Goal: Find specific page/section: Find specific page/section

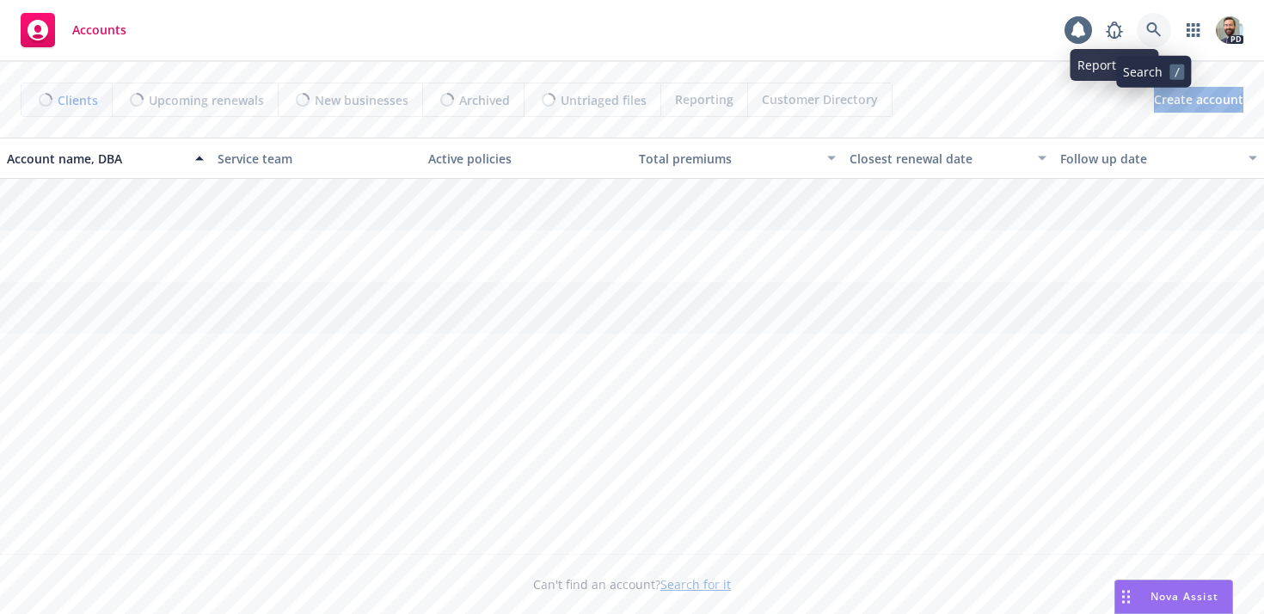
click at [1147, 31] on icon at bounding box center [1153, 29] width 15 height 15
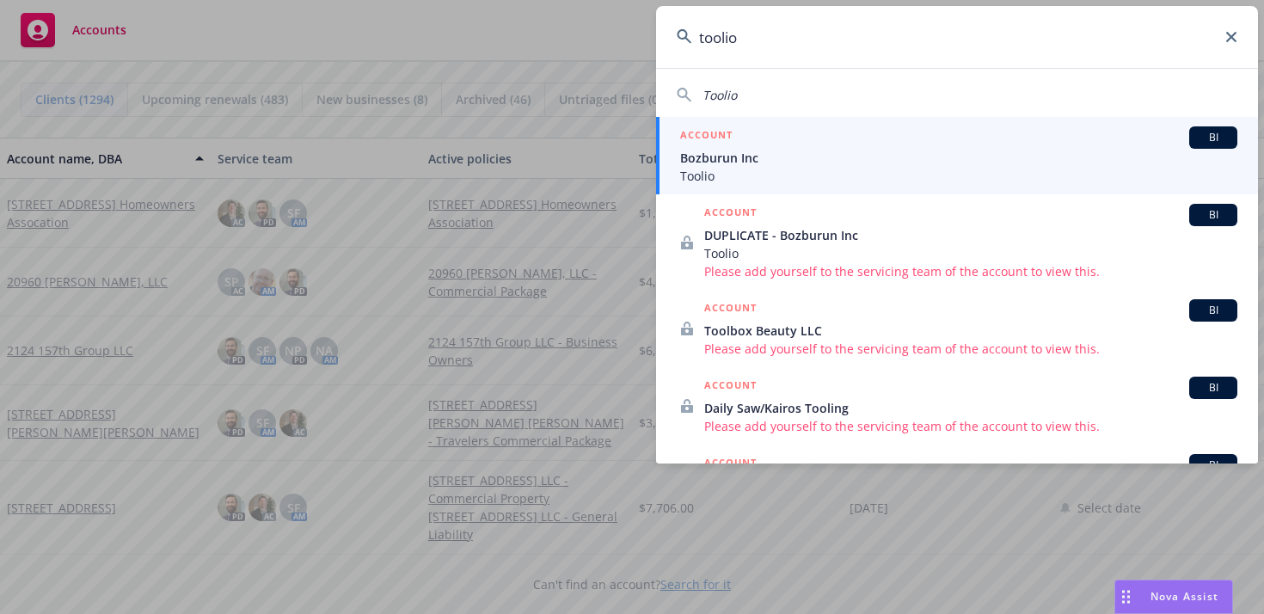
type input "toolio"
click at [788, 173] on span "Toolio" at bounding box center [958, 176] width 557 height 18
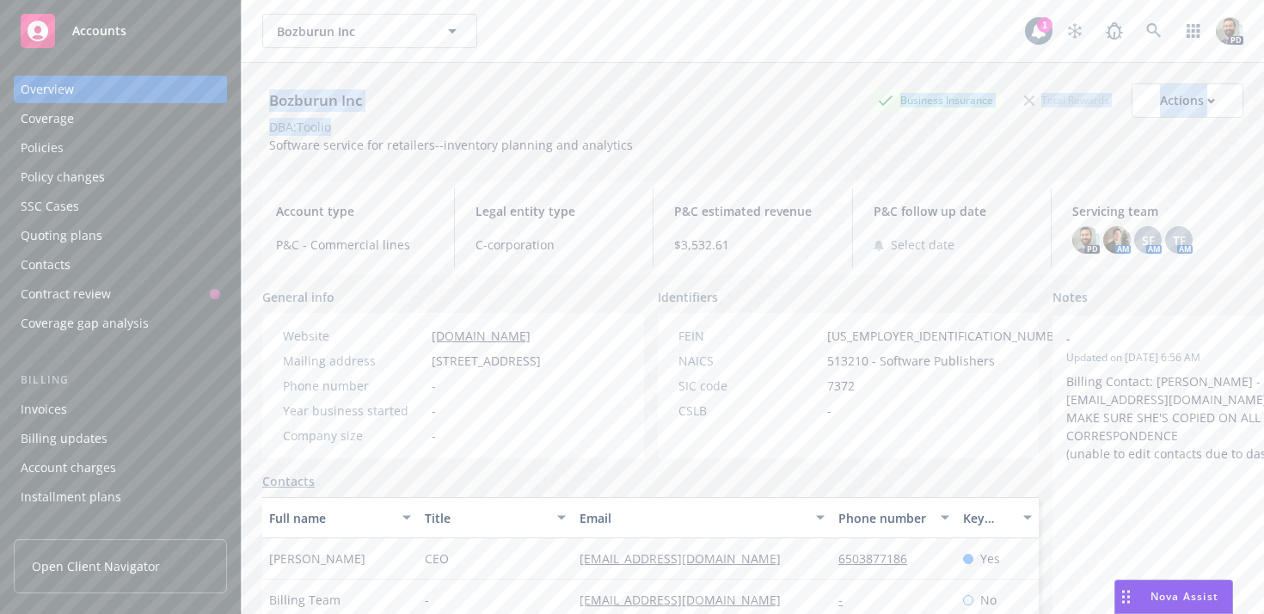
drag, startPoint x: 270, startPoint y: 99, endPoint x: 336, endPoint y: 121, distance: 69.9
click at [336, 121] on div "Bozburun Inc Business Insurance Total Rewards Actions DBA: Toolio Software serv…" at bounding box center [752, 118] width 981 height 71
copy div "Bozburun Inc Business Insurance Total Rewards Actions DBA: Toolio"
